Goal: Information Seeking & Learning: Learn about a topic

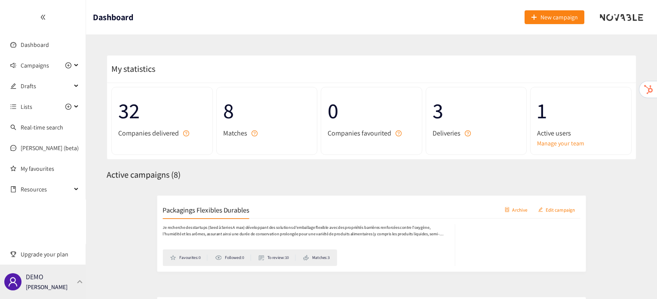
click at [77, 281] on div at bounding box center [80, 282] width 8 height 4
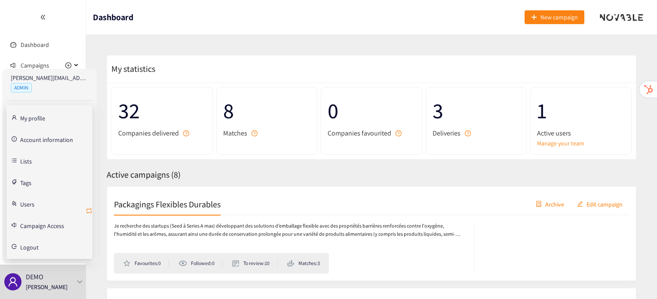
click at [89, 211] on icon "retweet" at bounding box center [89, 210] width 7 height 7
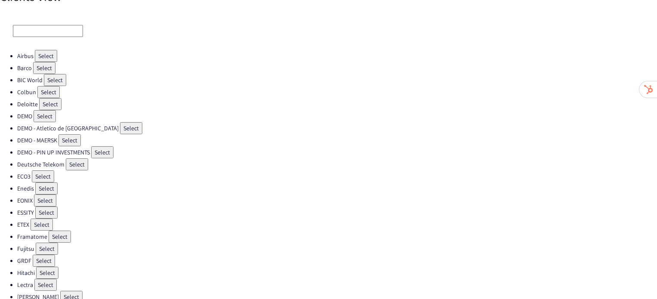
scroll to position [14, 0]
click at [45, 173] on button "Select" at bounding box center [43, 175] width 22 height 12
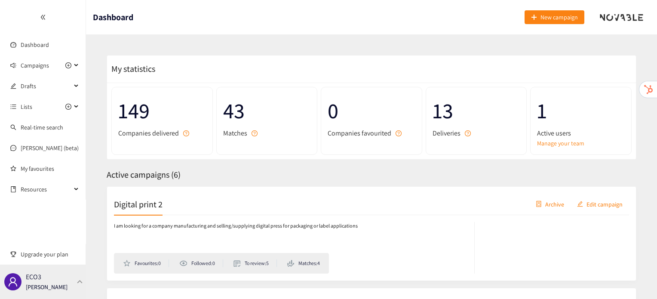
click at [71, 276] on div "ECO3 [PERSON_NAME]" at bounding box center [43, 281] width 86 height 34
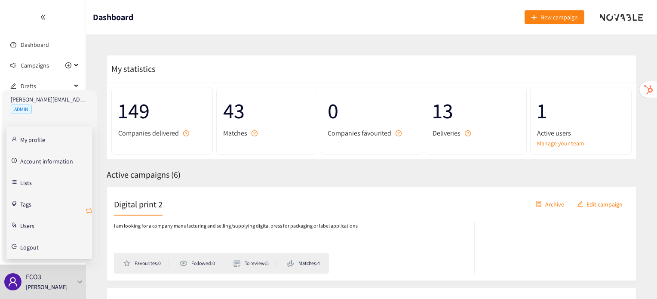
click at [91, 210] on icon "retweet" at bounding box center [89, 210] width 7 height 7
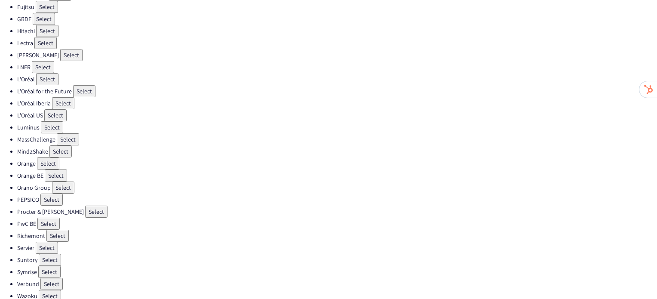
scroll to position [255, 0]
click at [111, 206] on li "Procter & [PERSON_NAME] Select" at bounding box center [337, 212] width 640 height 12
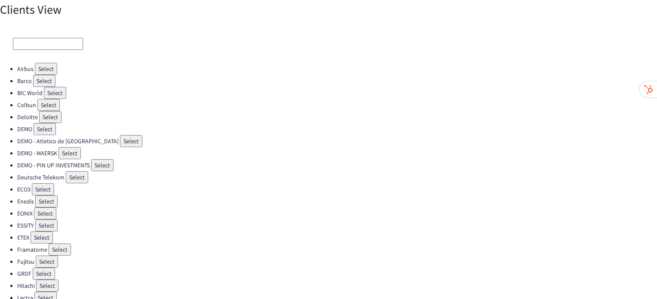
click at [52, 106] on button "Select" at bounding box center [48, 105] width 22 height 12
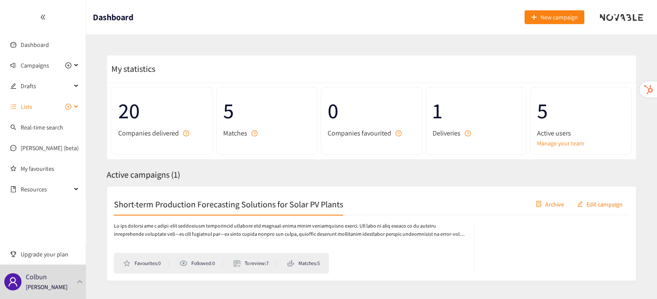
scroll to position [19, 0]
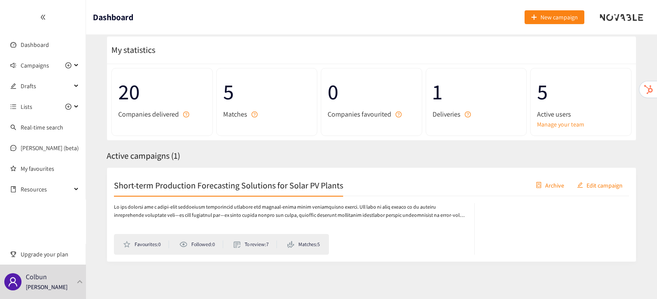
click at [233, 185] on h2 "Short-term Production Forecasting Solutions for Solar PV Plants" at bounding box center [228, 185] width 229 height 12
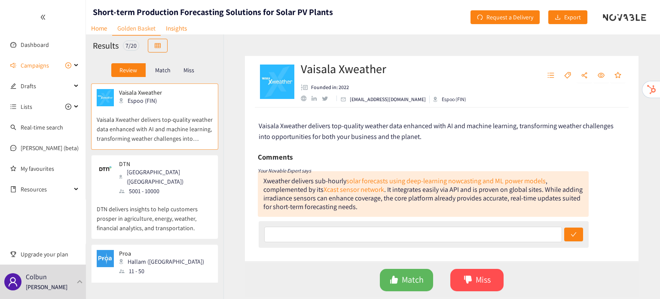
click at [190, 76] on div "Miss" at bounding box center [189, 70] width 18 height 14
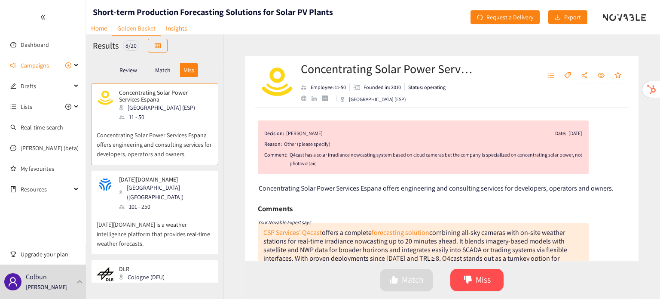
scroll to position [8, 0]
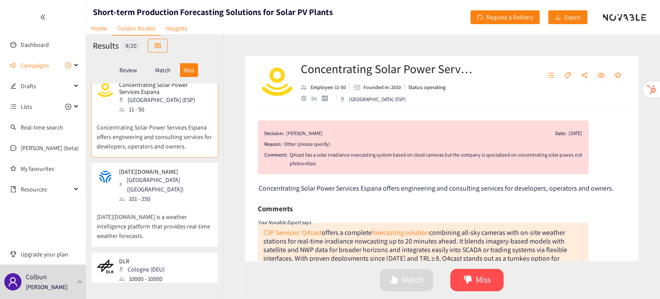
click at [175, 237] on div "Concentrating Solar Power Services [GEOGRAPHIC_DATA] [GEOGRAPHIC_DATA] (ESP) 11…" at bounding box center [155, 182] width 138 height 199
click at [163, 221] on p "[DATE][DOMAIN_NAME] is a weather intelligence platform that provides real-time …" at bounding box center [155, 221] width 116 height 37
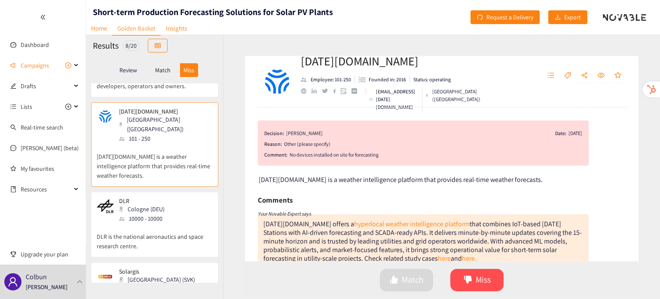
click at [163, 223] on p "DLR is the national aeronautics and space research centre." at bounding box center [155, 237] width 116 height 28
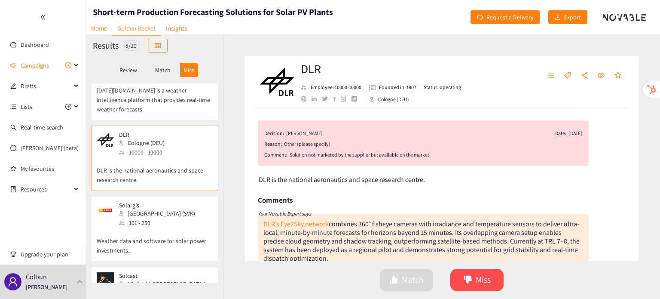
scroll to position [135, 0]
click at [163, 227] on p "Weather data and software for solar power investments." at bounding box center [155, 241] width 116 height 28
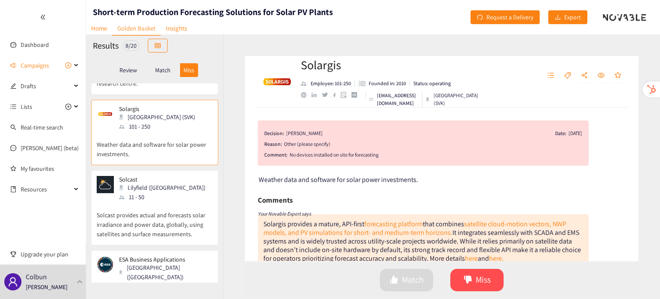
scroll to position [236, 0]
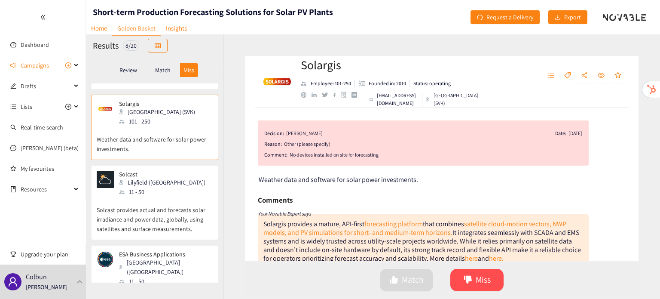
click at [136, 197] on p "Solcast provides actual and forecasts solar irradiance and power data, globally…" at bounding box center [155, 215] width 116 height 37
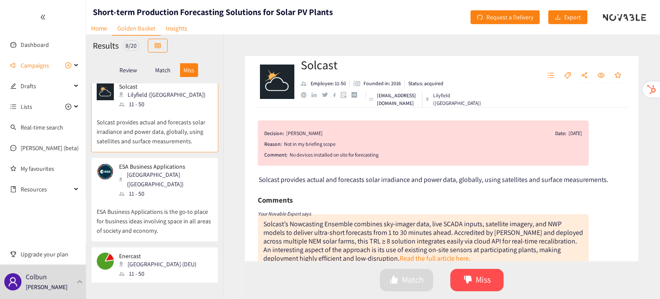
scroll to position [324, 0]
click at [136, 197] on p "ESA Business Applications is the go-to place for business ideas involving space…" at bounding box center [155, 215] width 116 height 37
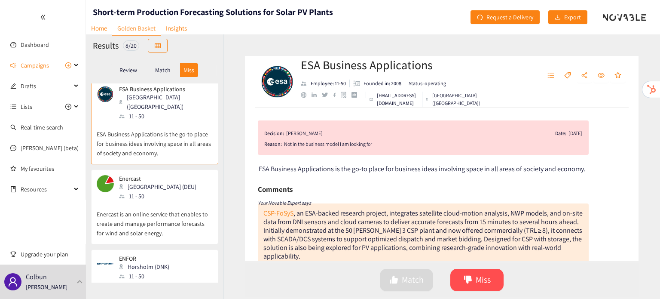
scroll to position [402, 0]
click at [136, 200] on p "Enercast is an online service that enables to create and manage performance for…" at bounding box center [155, 218] width 116 height 37
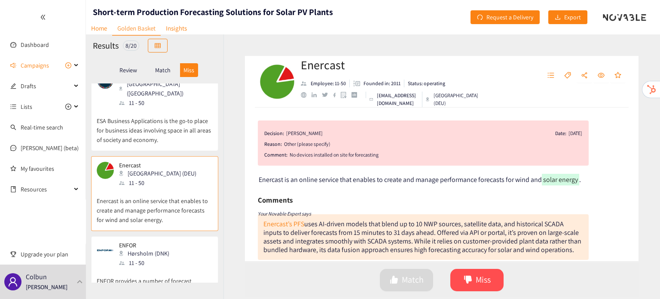
scroll to position [427, 0]
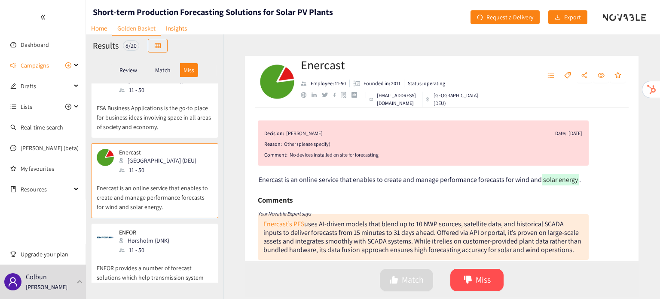
click at [155, 255] on p "ENFOR provides a number of forecast solutions which help transmission system op…" at bounding box center [155, 273] width 116 height 37
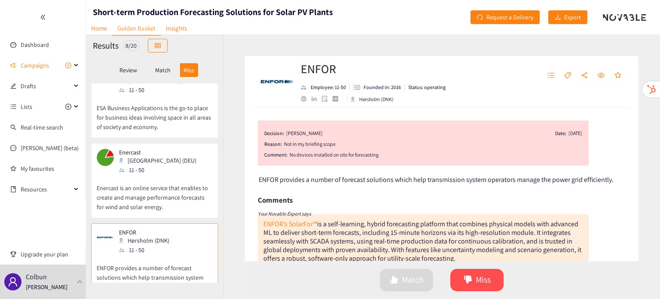
click at [154, 175] on p "Enercast is an online service that enables to create and manage performance for…" at bounding box center [155, 193] width 116 height 37
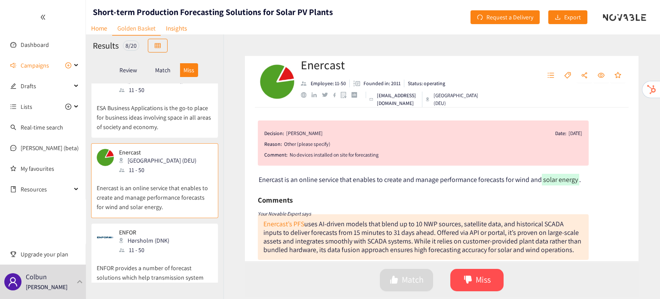
click at [164, 255] on p "ENFOR provides a number of forecast solutions which help transmission system op…" at bounding box center [155, 273] width 116 height 37
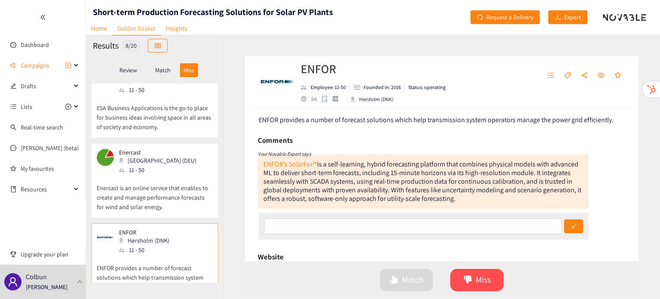
scroll to position [0, 0]
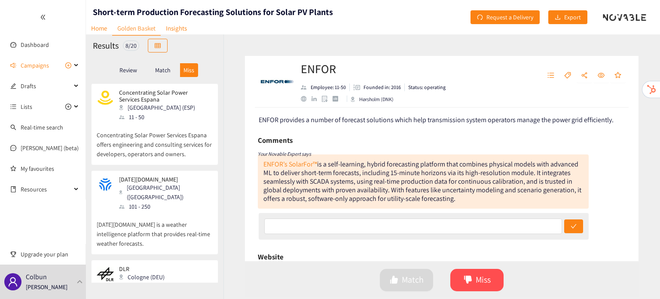
click at [162, 71] on p "Match" at bounding box center [162, 70] width 15 height 7
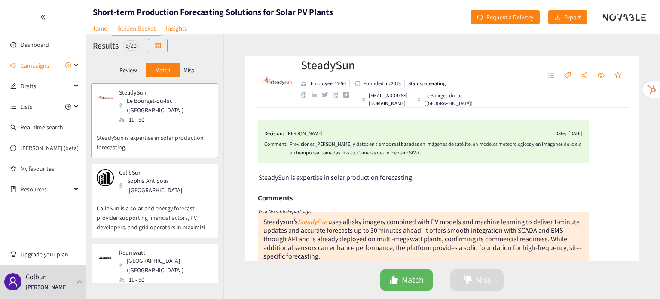
click at [165, 195] on p "CalibSun is a solar and energy forecast provider supporting financial actors, P…" at bounding box center [155, 213] width 116 height 37
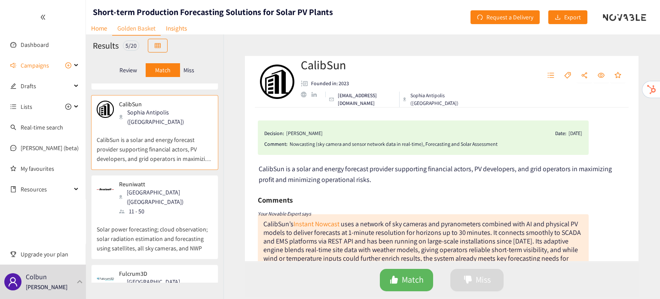
scroll to position [69, 0]
click at [126, 215] on p "Solar power forecasting; cloud observation; solar radiation estimation and fore…" at bounding box center [155, 233] width 116 height 37
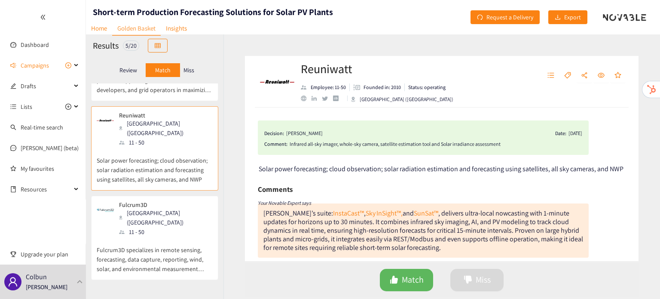
scroll to position [138, 0]
click at [148, 227] on div "11 - 50" at bounding box center [165, 231] width 93 height 9
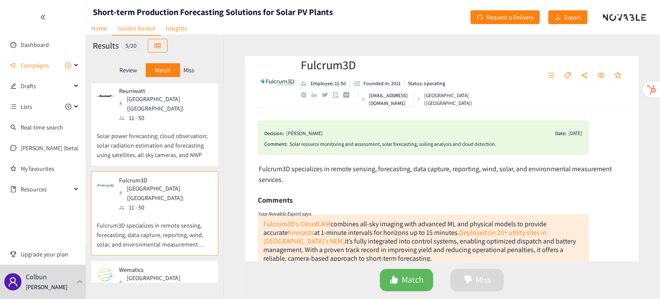
scroll to position [162, 0]
click at [568, 74] on icon "tag" at bounding box center [568, 75] width 7 height 7
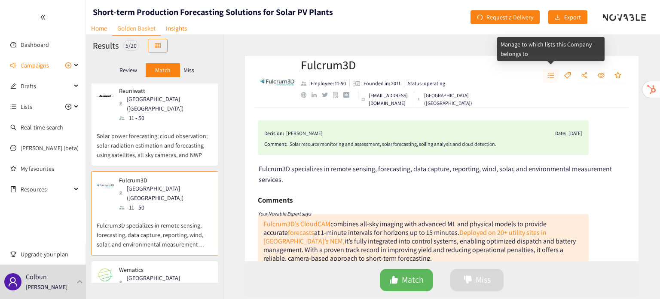
click at [553, 74] on icon "unordered-list" at bounding box center [551, 75] width 7 height 7
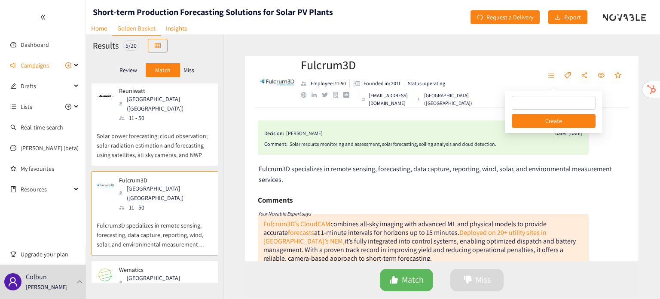
click at [524, 76] on div "Fulcrum3D Employee: 11-50 Founded in: 2011 Status: operating [EMAIL_ADDRESS][DO…" at bounding box center [442, 82] width 394 height 52
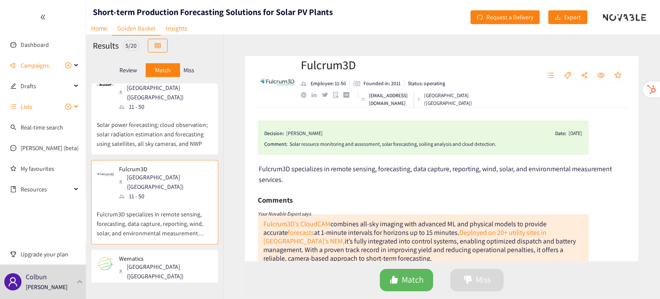
click at [79, 104] on div "Lists" at bounding box center [43, 106] width 86 height 17
click at [75, 86] on icon at bounding box center [77, 86] width 4 height 0
click at [157, 281] on p "Wematics combines AI, edge computing, and sky‑camera hardware to deliver hyper‑…" at bounding box center [155, 299] width 116 height 37
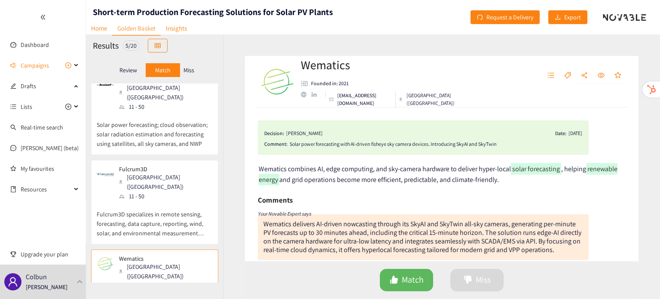
click at [135, 72] on p "Review" at bounding box center [129, 70] width 18 height 7
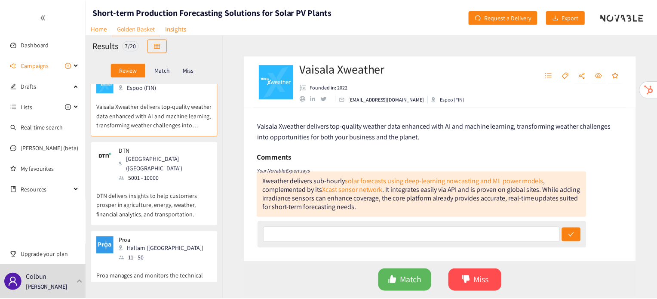
scroll to position [0, 0]
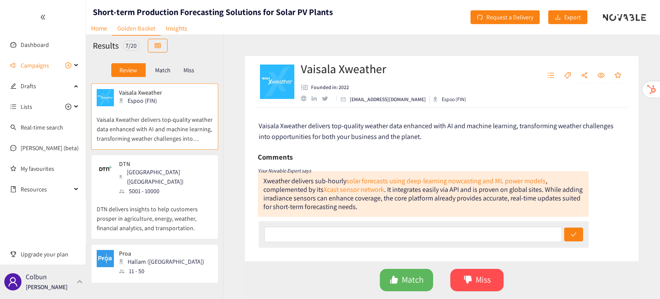
click at [61, 291] on div "Colbun [PERSON_NAME]" at bounding box center [43, 281] width 86 height 34
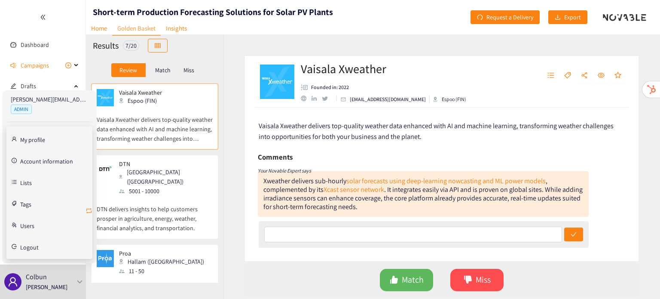
click at [91, 210] on icon "retweet" at bounding box center [88, 210] width 5 height 5
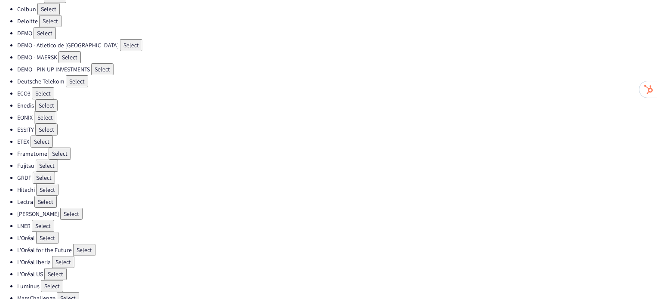
scroll to position [97, 0]
click at [41, 194] on button "Select" at bounding box center [45, 200] width 22 height 12
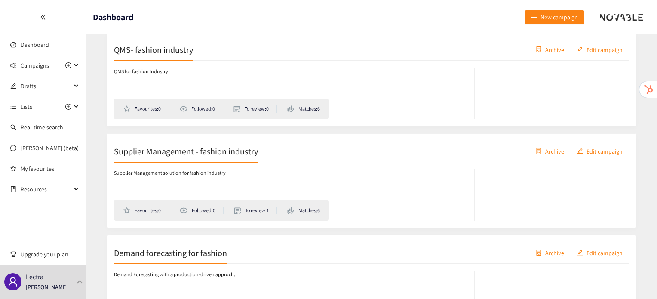
scroll to position [155, 0]
click at [160, 51] on h2 "QMS- fashion industry" at bounding box center [153, 49] width 79 height 12
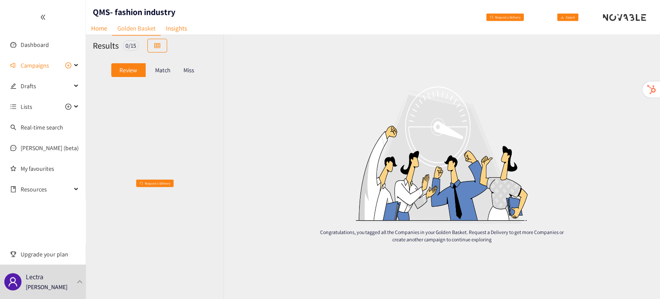
click at [169, 74] on p "Match" at bounding box center [162, 70] width 15 height 7
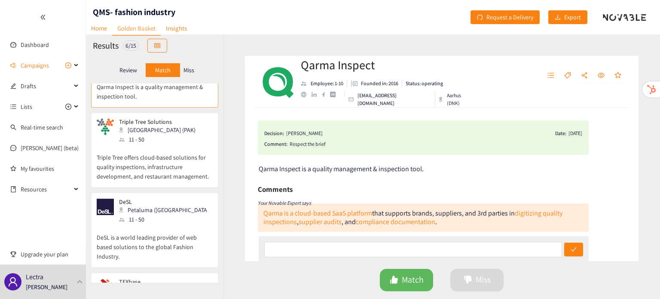
scroll to position [40, 0]
click at [171, 165] on p "Triple Tree offers cloud-based solutions for quality inspections, infrastructur…" at bounding box center [155, 163] width 116 height 37
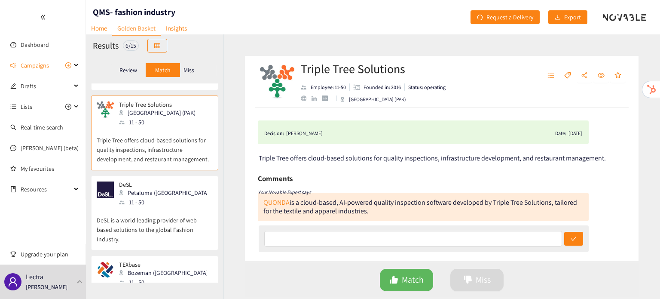
click at [166, 220] on p "DeSL is a world leading provider of web based solutions to the global Fashion I…" at bounding box center [155, 225] width 116 height 37
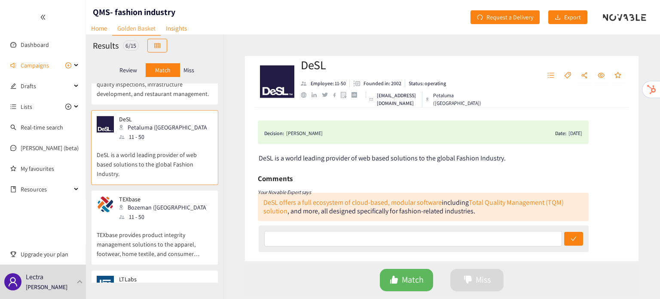
scroll to position [129, 0]
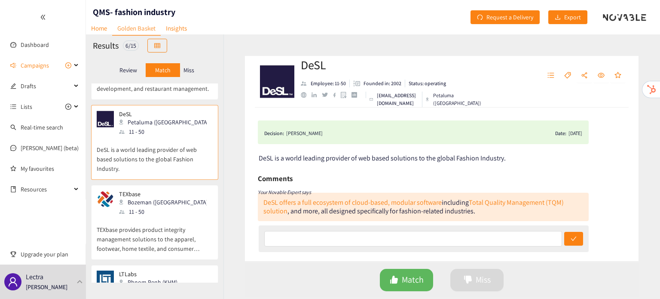
click at [166, 220] on p "TEXbase provides product integrity management solutions to the apparel, footwea…" at bounding box center [155, 234] width 116 height 37
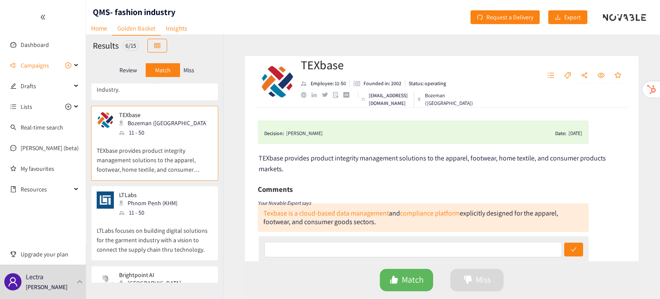
scroll to position [213, 0]
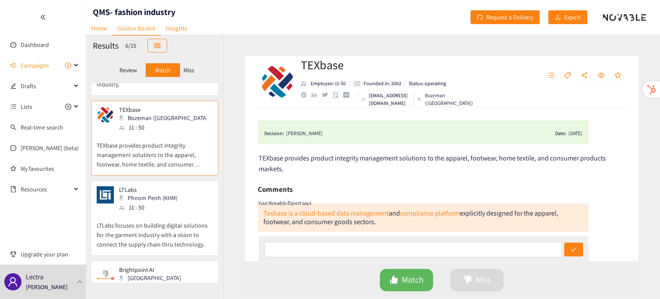
click at [166, 220] on p "LTLabs focuses on building digital solutions for the garment industry with a vi…" at bounding box center [155, 230] width 116 height 37
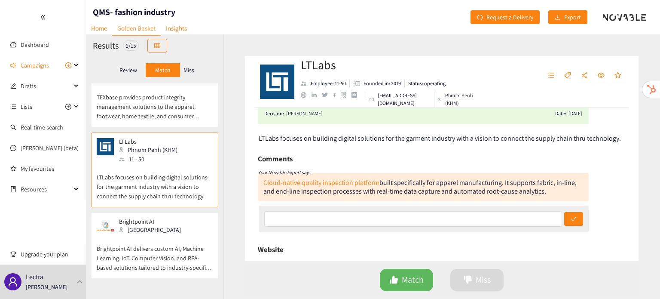
scroll to position [20, 0]
click at [163, 244] on p "Brightpoint AI delivers custom AI, Machine Learning, IoT, Computer Vision, and …" at bounding box center [155, 253] width 116 height 37
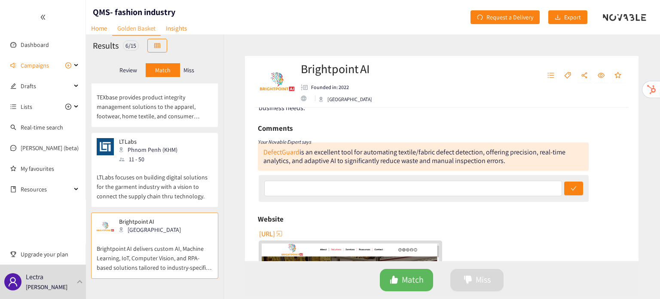
scroll to position [0, 0]
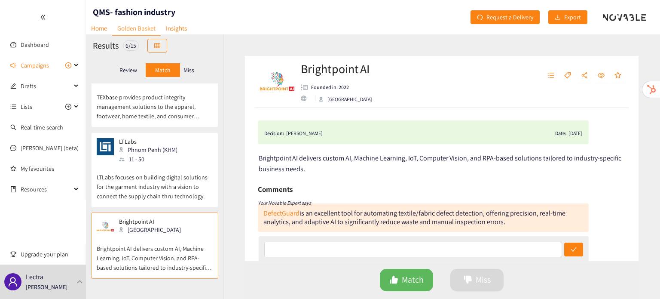
click at [191, 67] on p "Miss" at bounding box center [189, 70] width 11 height 7
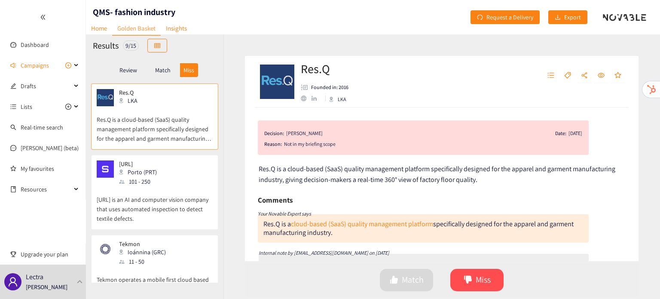
click at [151, 187] on p "[URL] is an AI and computer vision company that uses automated inspection to de…" at bounding box center [155, 204] width 116 height 37
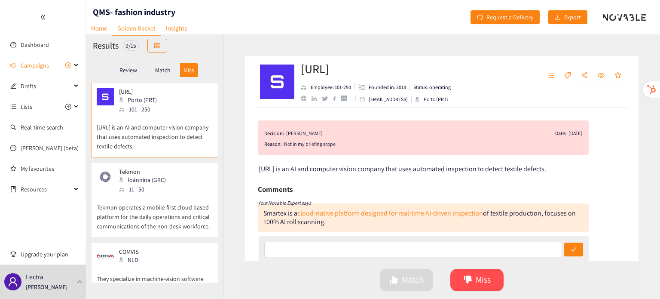
scroll to position [77, 0]
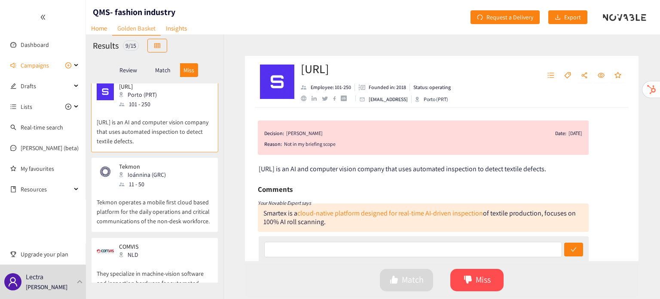
click at [151, 189] on p "Tekmon operates a mobile first cloud based platform for the daily operations an…" at bounding box center [155, 207] width 116 height 37
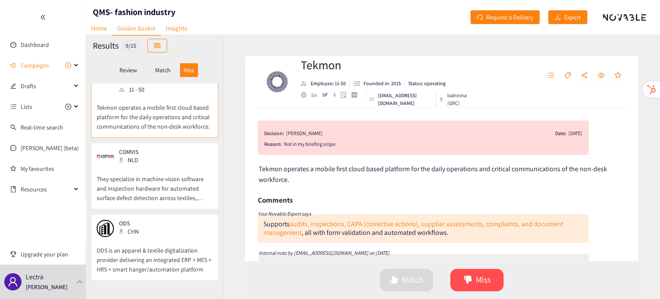
click at [151, 187] on p "They specialize in machine‑vision software and inspection hardware for automate…" at bounding box center [155, 184] width 116 height 37
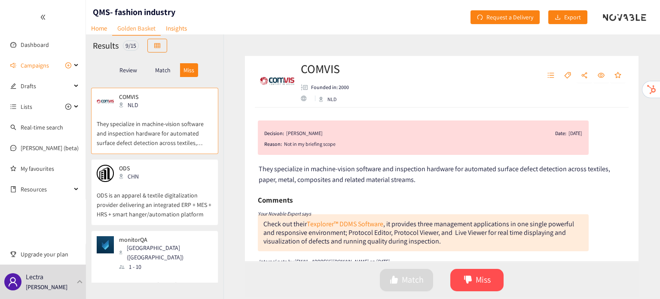
scroll to position [244, 0]
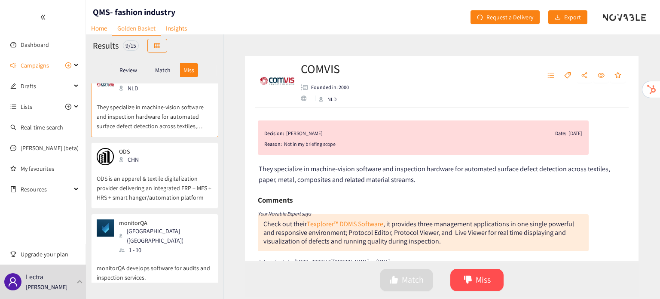
click at [151, 187] on p "ODS is an apparel & textile digitalization provider delivering an integrated ER…" at bounding box center [155, 183] width 116 height 37
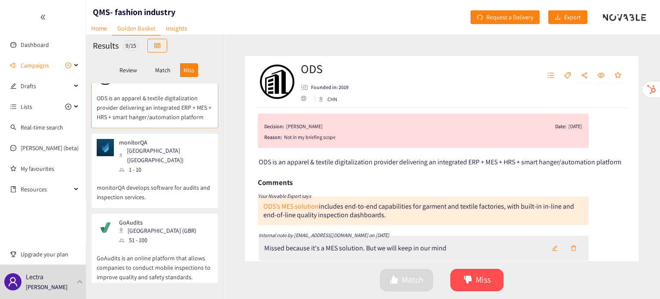
scroll to position [0, 0]
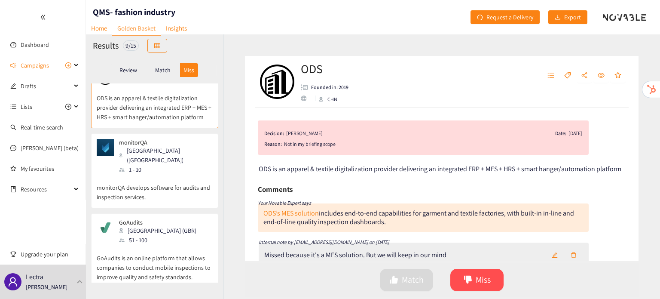
click at [148, 165] on div "1 - 10" at bounding box center [165, 169] width 93 height 9
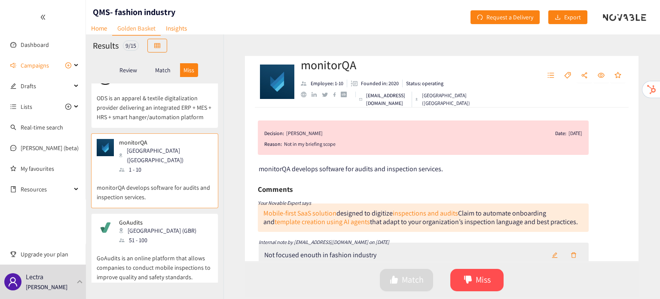
click at [165, 230] on div "GoAudits London (GBR) 51 - 100" at bounding box center [155, 232] width 116 height 26
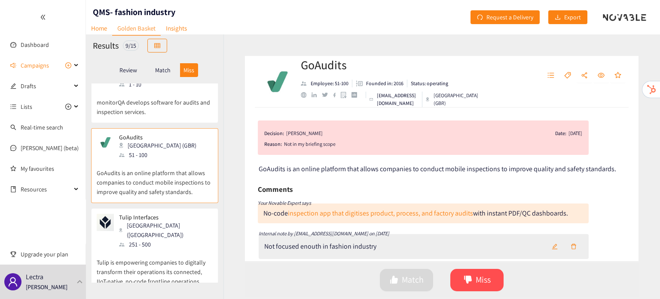
scroll to position [410, 0]
click at [158, 239] on div "251 - 500" at bounding box center [165, 243] width 93 height 9
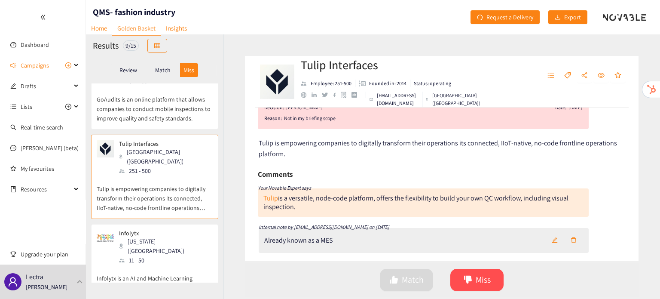
scroll to position [0, 0]
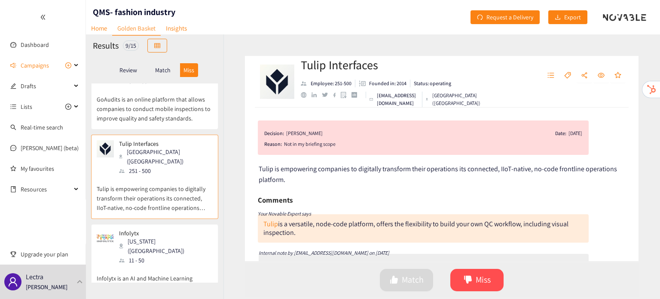
click at [155, 265] on p "Infolytx is an AI and Machine Learning company building solutions to help organ…" at bounding box center [155, 283] width 116 height 37
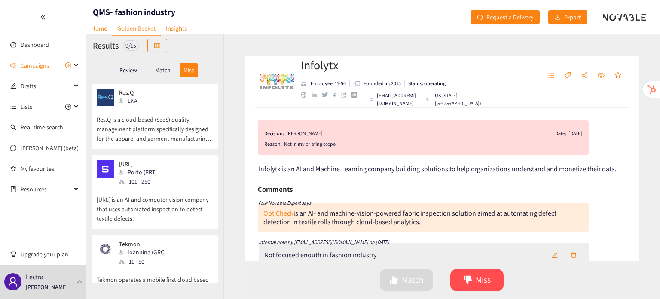
click at [165, 72] on p "Match" at bounding box center [162, 70] width 15 height 7
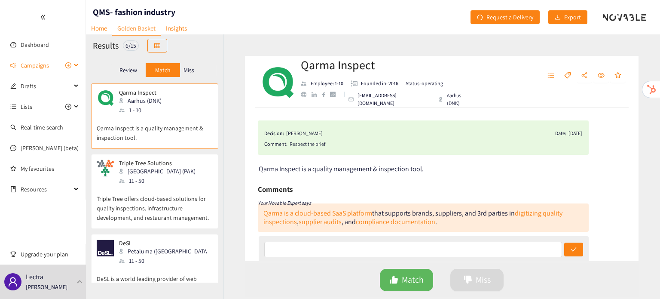
click at [53, 65] on span "Campaigns" at bounding box center [46, 65] width 51 height 17
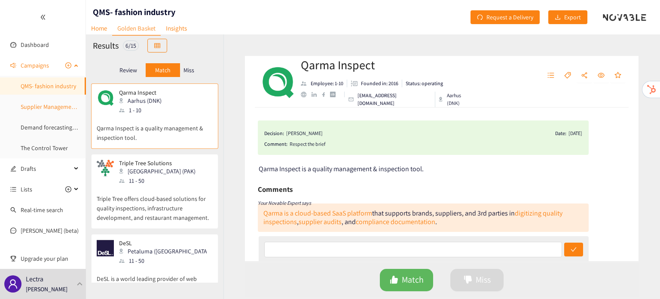
click at [44, 110] on link "Supplier Management - fashion industry" at bounding box center [72, 107] width 102 height 8
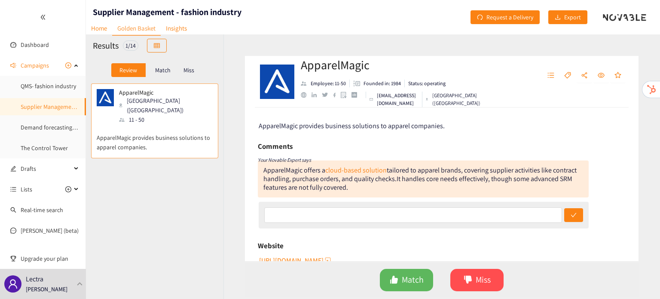
click at [161, 70] on p "Match" at bounding box center [162, 70] width 15 height 7
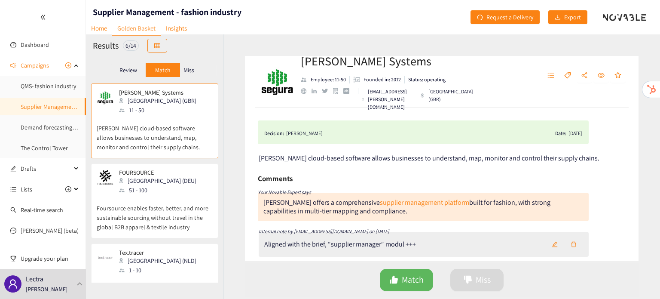
click at [175, 195] on p "Foursource enables faster, better, and more sustainable sourcing without travel…" at bounding box center [155, 213] width 116 height 37
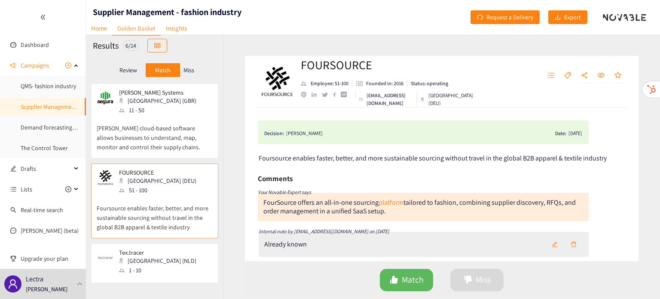
click at [187, 70] on p "Miss" at bounding box center [189, 70] width 11 height 7
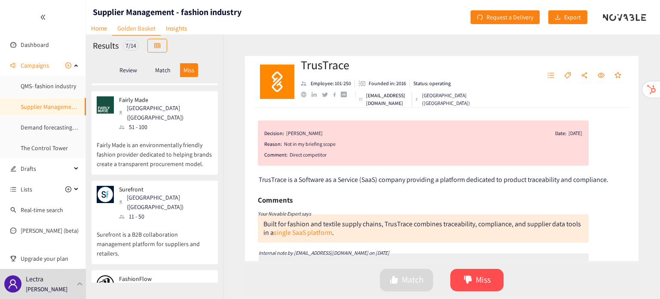
scroll to position [331, 0]
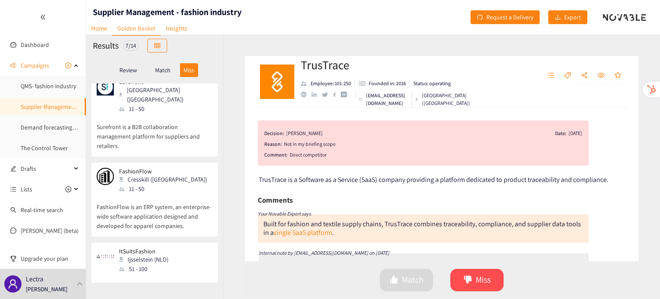
click at [169, 273] on p "ItSuitsFashion is a software development company that optimizes fashion busines…" at bounding box center [155, 291] width 116 height 37
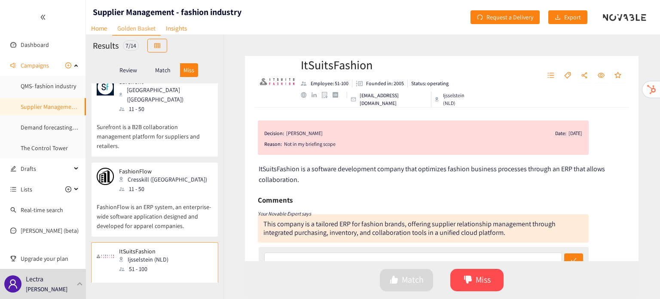
click at [153, 194] on p "FashionFlow is an ERP system, an enterprise-wide software application designed …" at bounding box center [155, 212] width 116 height 37
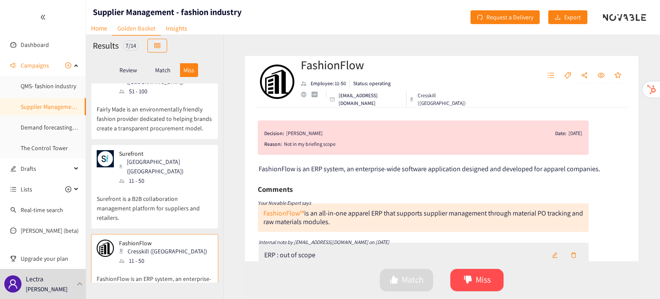
scroll to position [258, 0]
click at [153, 186] on p "Surefront is a B2B collaboration management platform for suppliers and retailer…" at bounding box center [155, 204] width 116 height 37
